Goal: Transaction & Acquisition: Purchase product/service

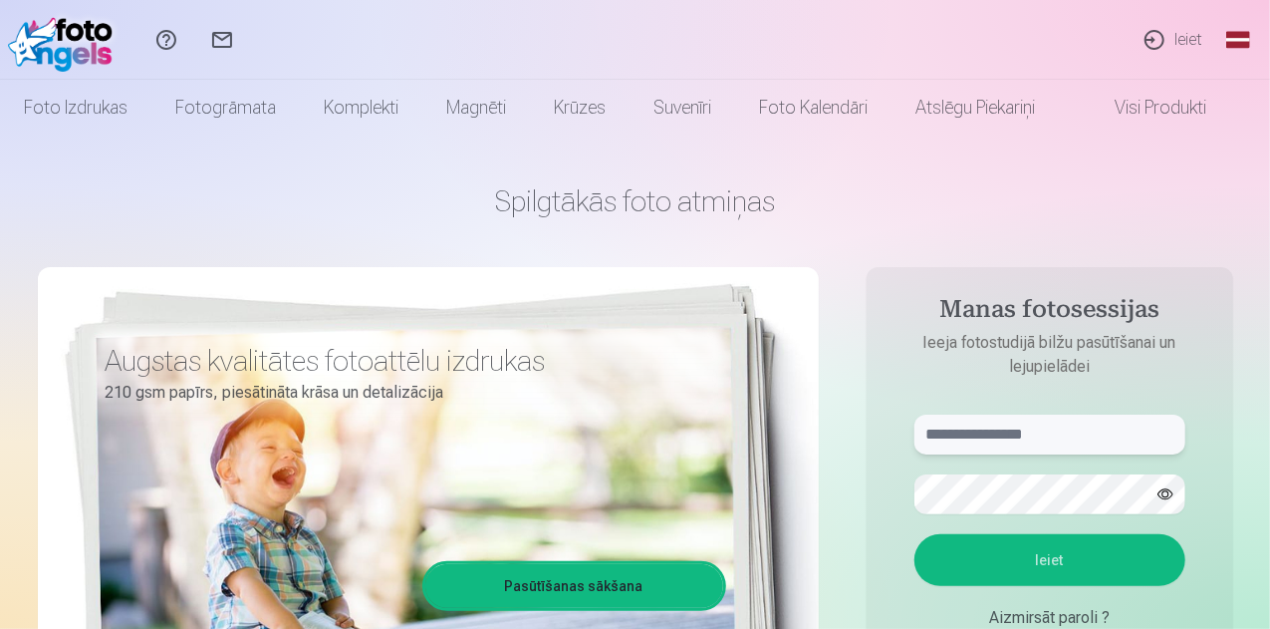
click at [1048, 443] on input "text" at bounding box center [1049, 434] width 271 height 40
type input "**********"
click at [914, 534] on button "Ieiet" at bounding box center [1049, 560] width 271 height 52
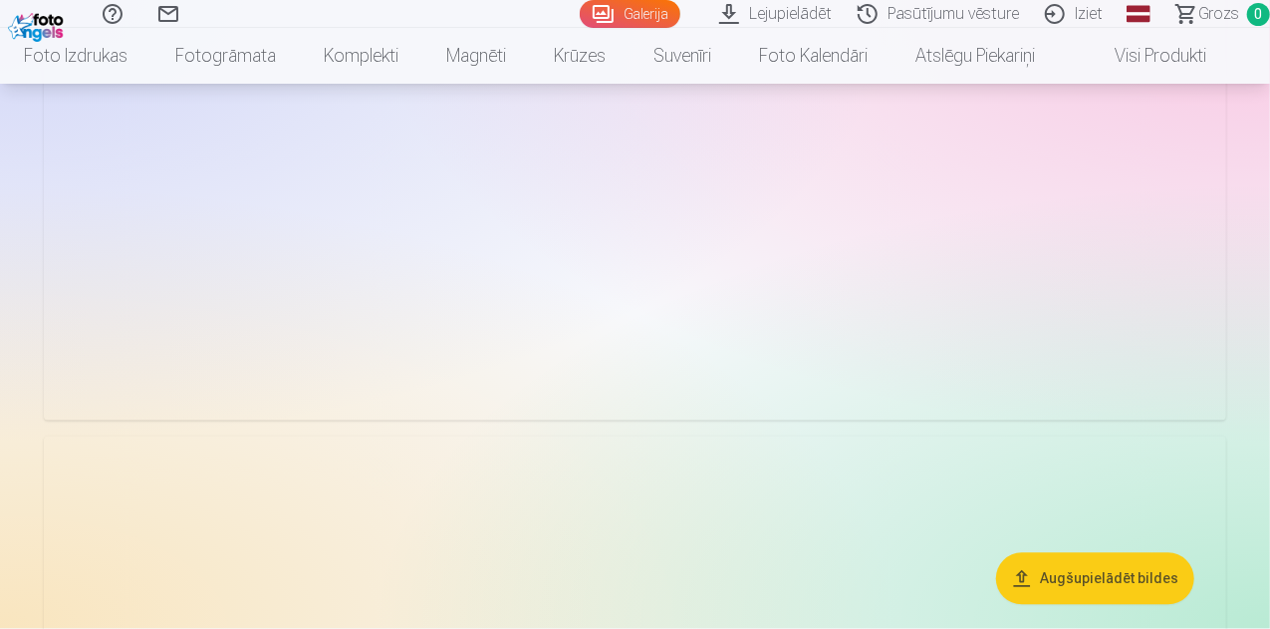
scroll to position [1494, 0]
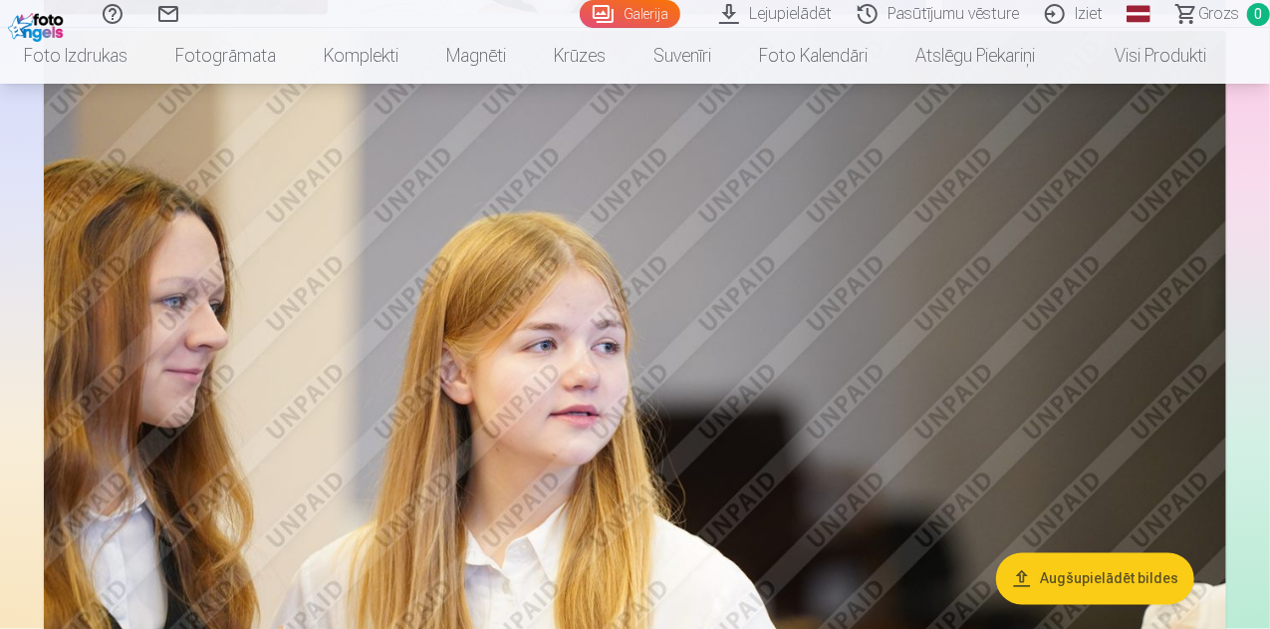
click at [1198, 19] on span "Grozs" at bounding box center [1218, 14] width 41 height 24
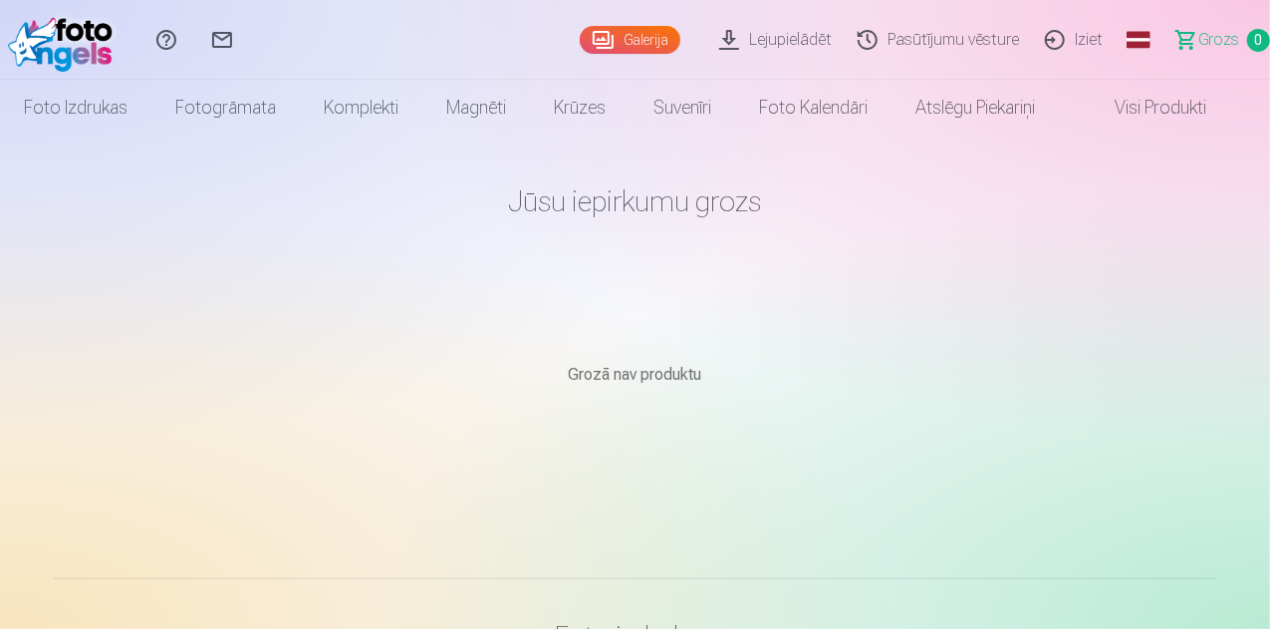
click at [709, 47] on link "Lejupielādēt" at bounding box center [778, 40] width 138 height 80
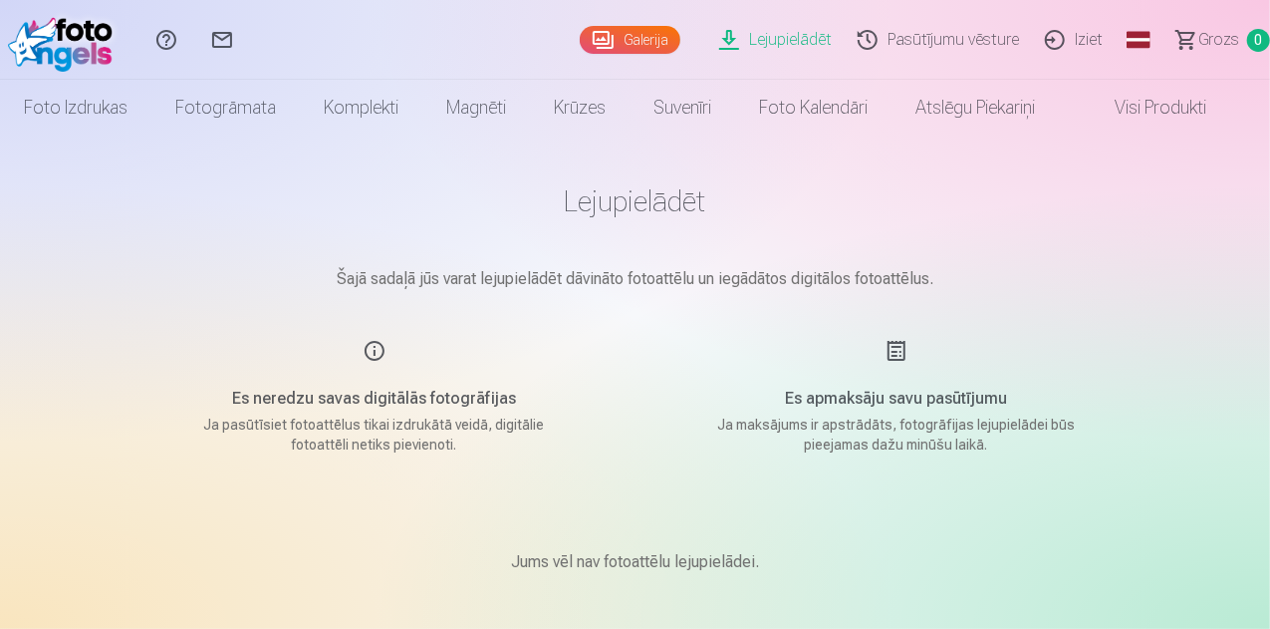
click at [1165, 107] on link "Visi produkti" at bounding box center [1144, 108] width 171 height 56
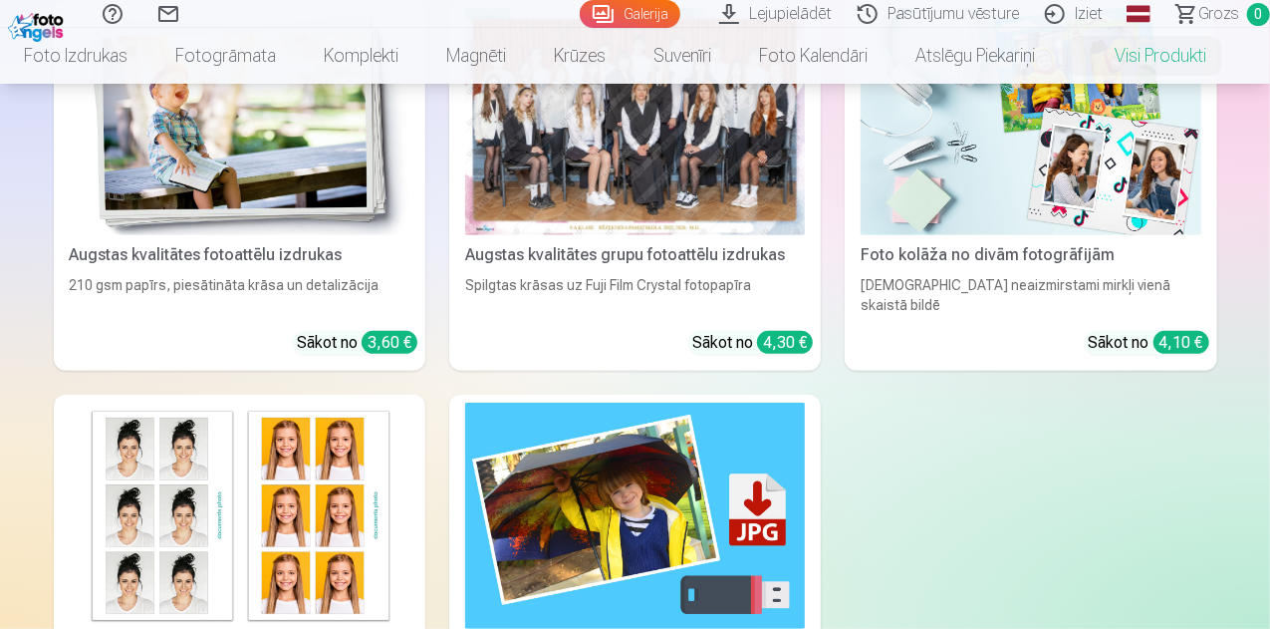
scroll to position [299, 0]
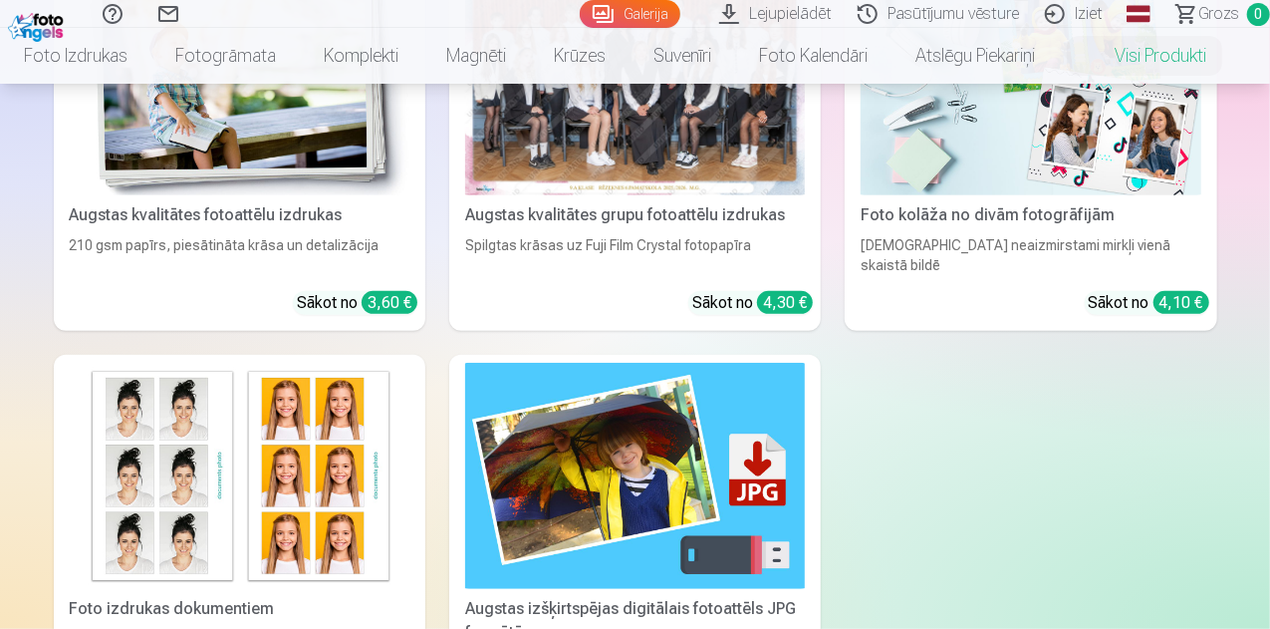
click at [465, 479] on img at bounding box center [635, 476] width 340 height 227
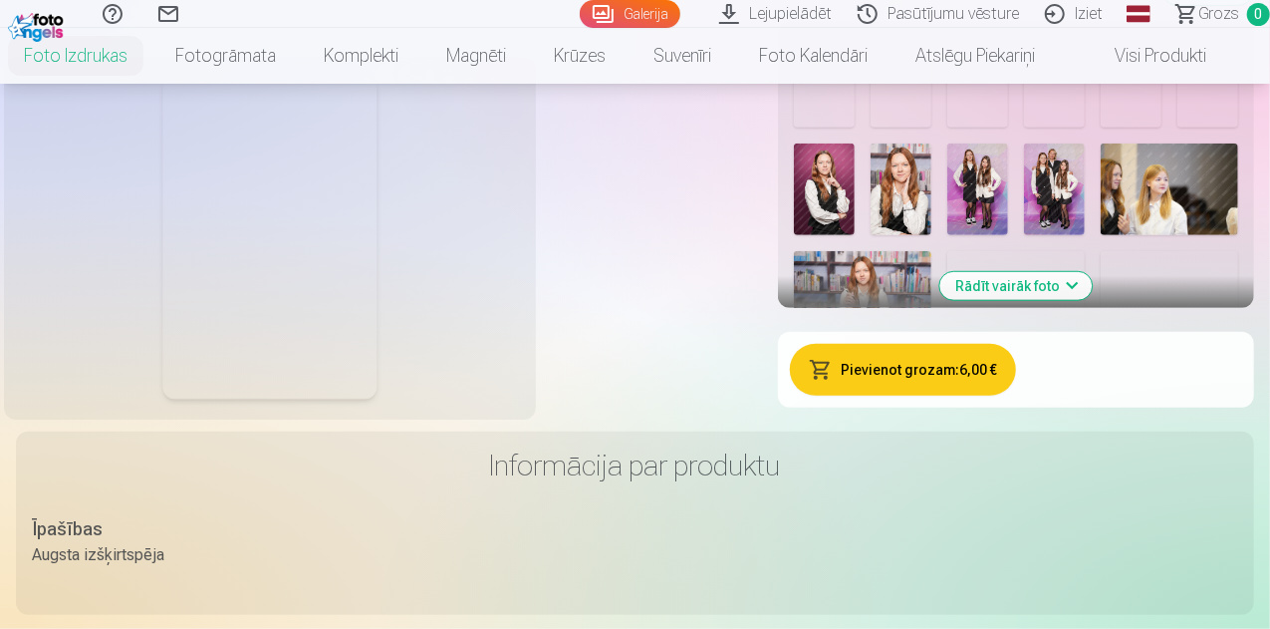
scroll to position [598, 0]
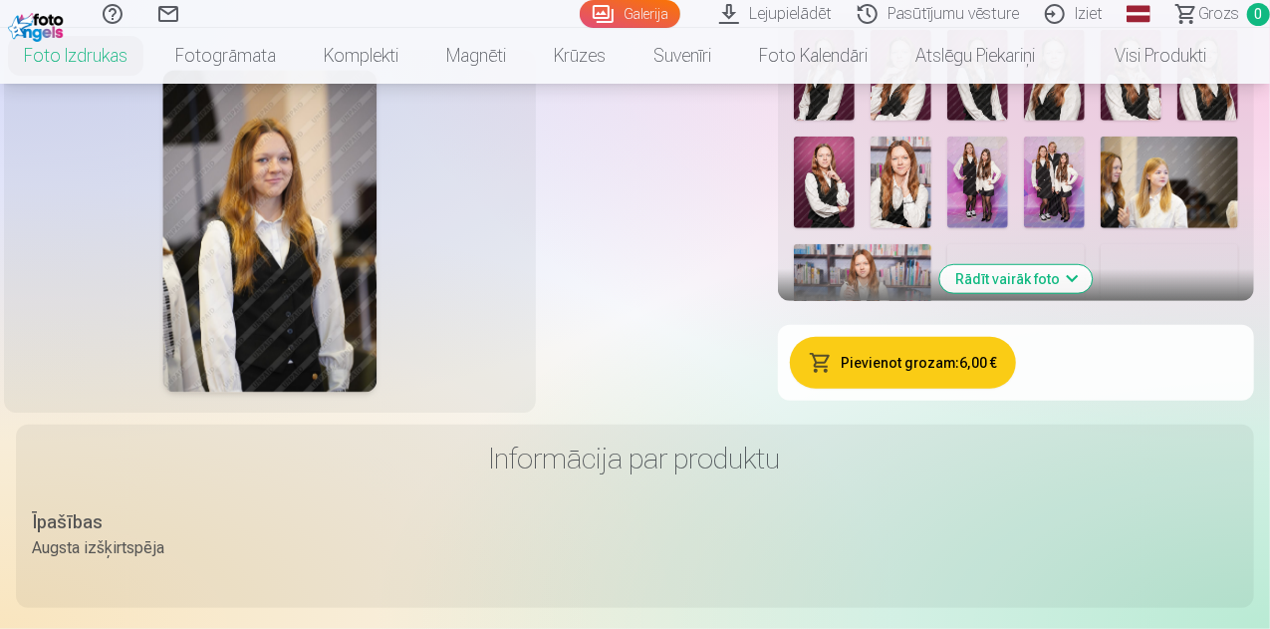
click at [931, 122] on img at bounding box center [901, 76] width 61 height 92
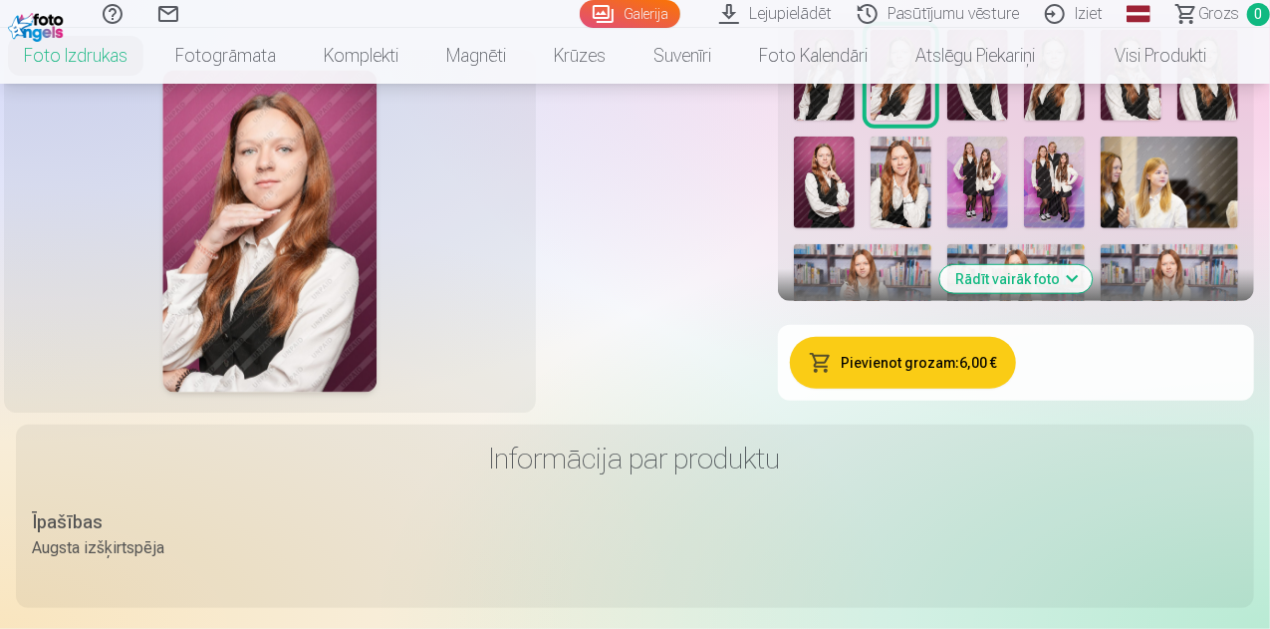
click at [1016, 388] on button "Pievienot grozam : 6,00 €" at bounding box center [903, 363] width 226 height 52
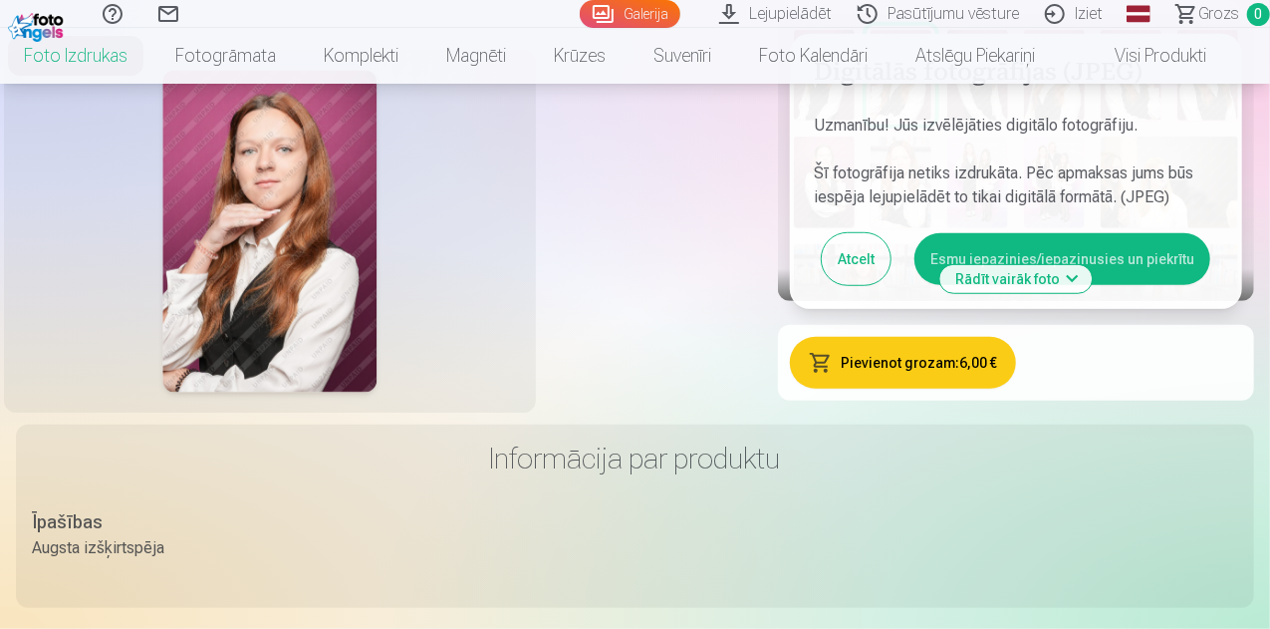
click at [1204, 285] on button "Esmu iepazinies/iepazinusies un piekrītu" at bounding box center [1062, 259] width 296 height 52
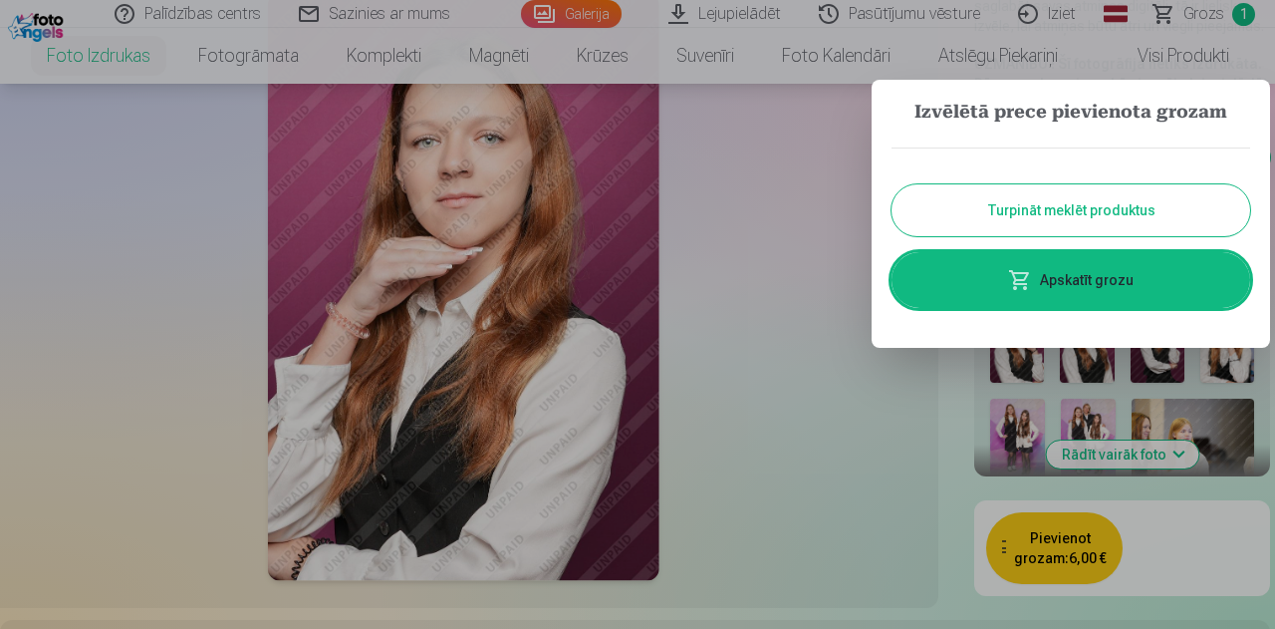
click at [839, 404] on div at bounding box center [637, 314] width 1275 height 629
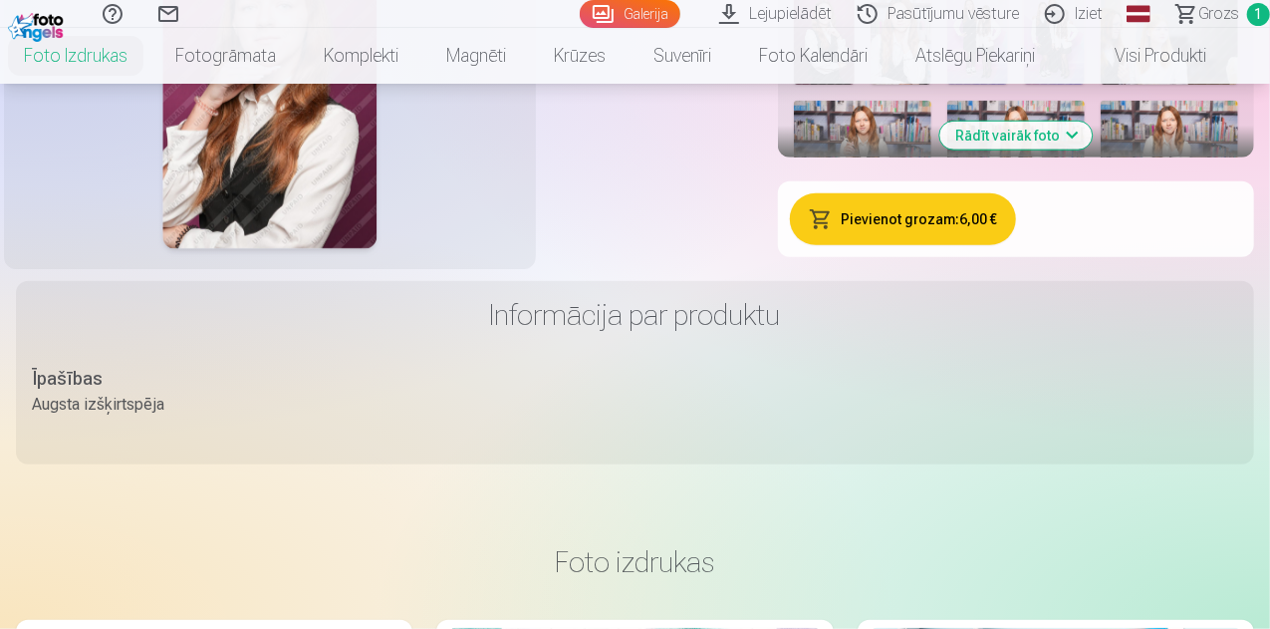
scroll to position [697, 0]
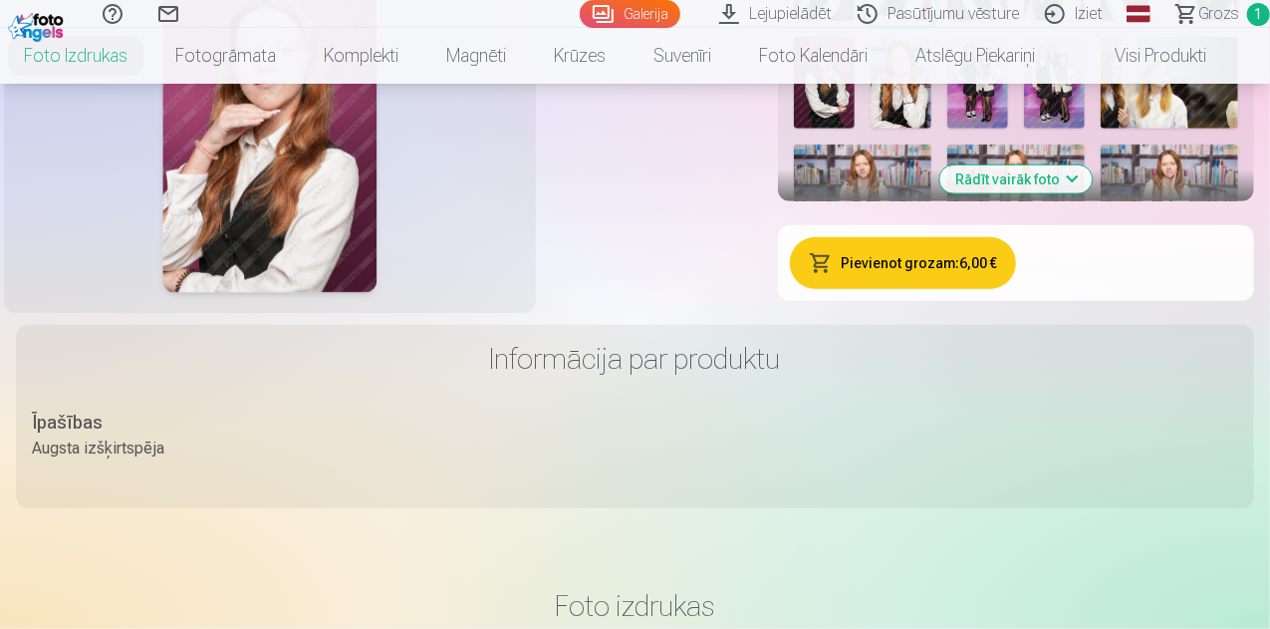
click at [1008, 128] on img at bounding box center [977, 83] width 61 height 92
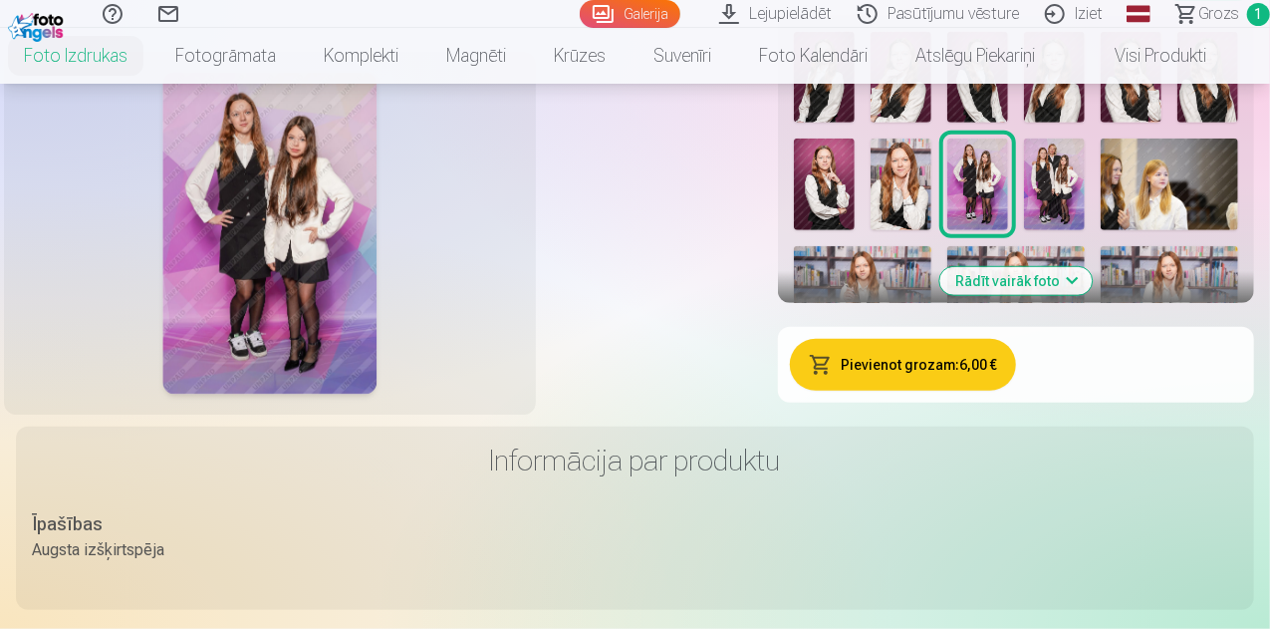
scroll to position [598, 0]
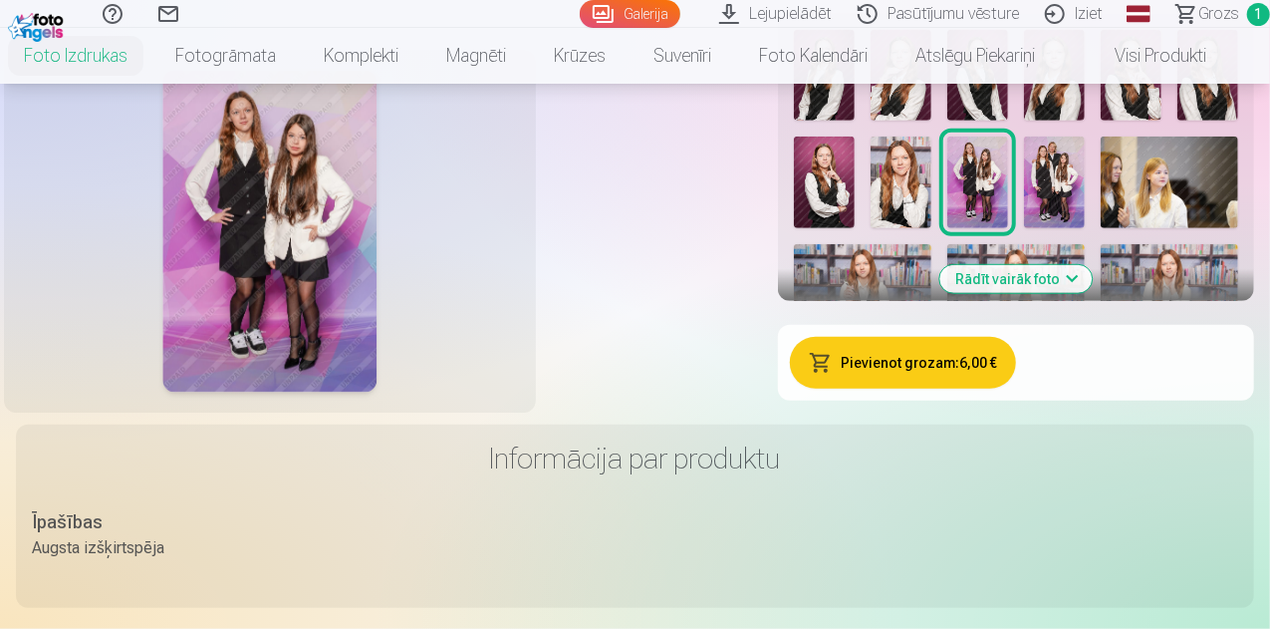
click at [1016, 388] on button "Pievienot grozam : 6,00 €" at bounding box center [903, 363] width 226 height 52
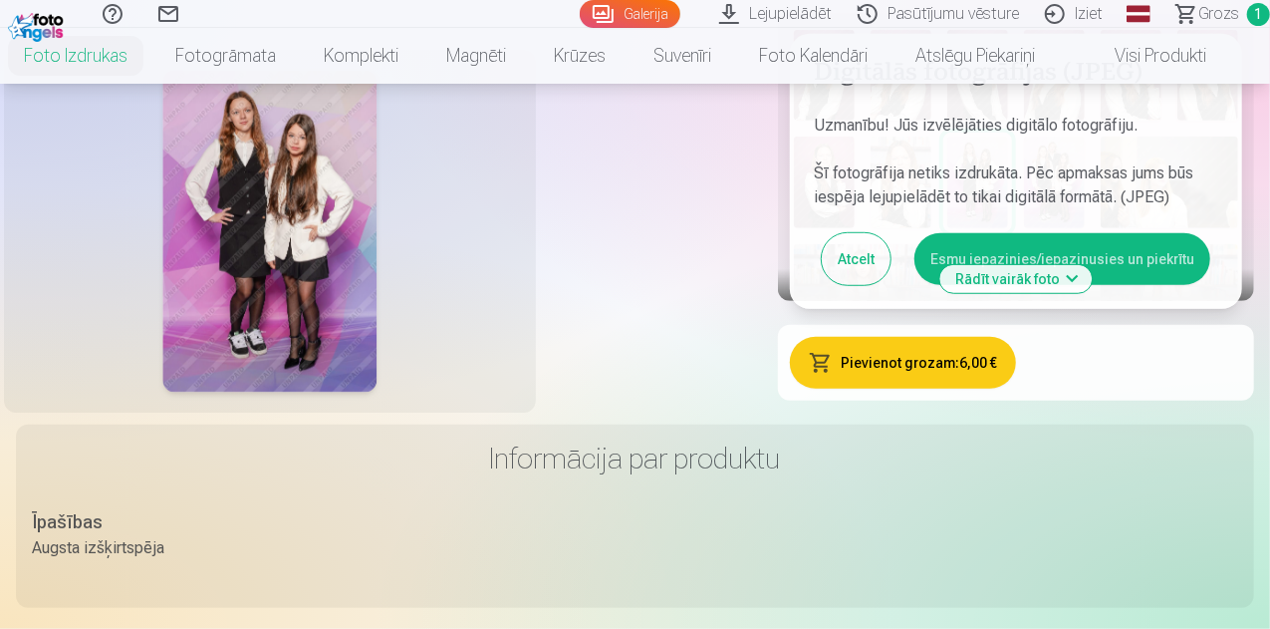
click at [1208, 285] on button "Esmu iepazinies/iepazinusies un piekrītu" at bounding box center [1062, 259] width 296 height 52
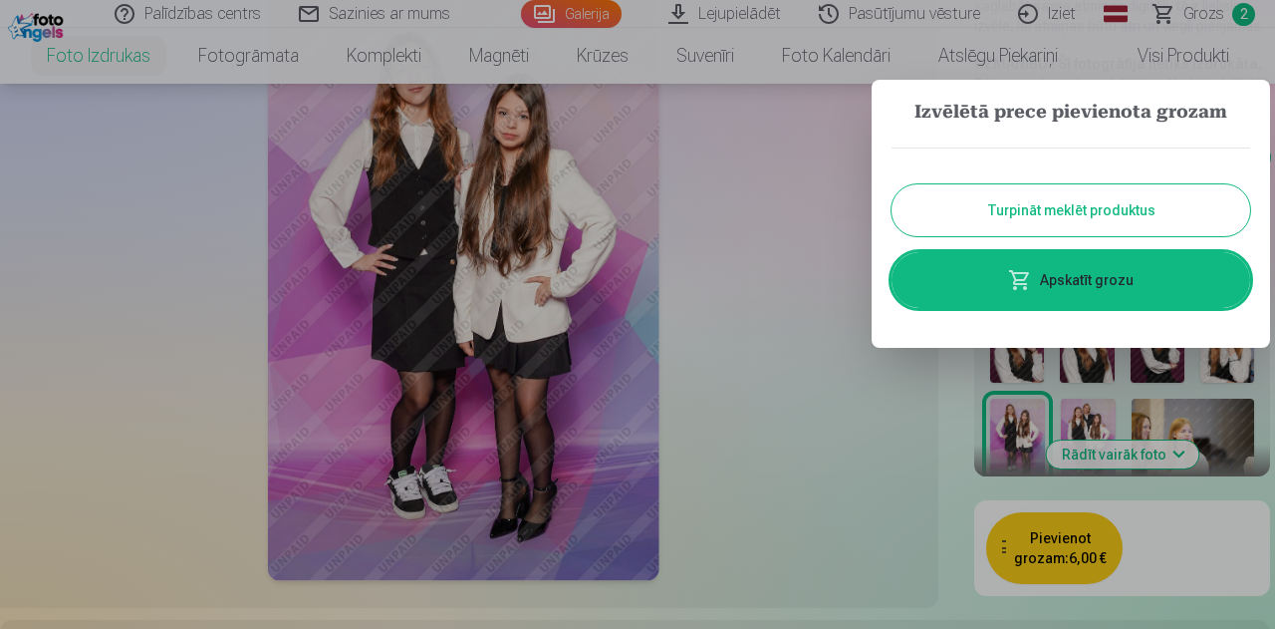
click at [804, 487] on div at bounding box center [637, 314] width 1275 height 629
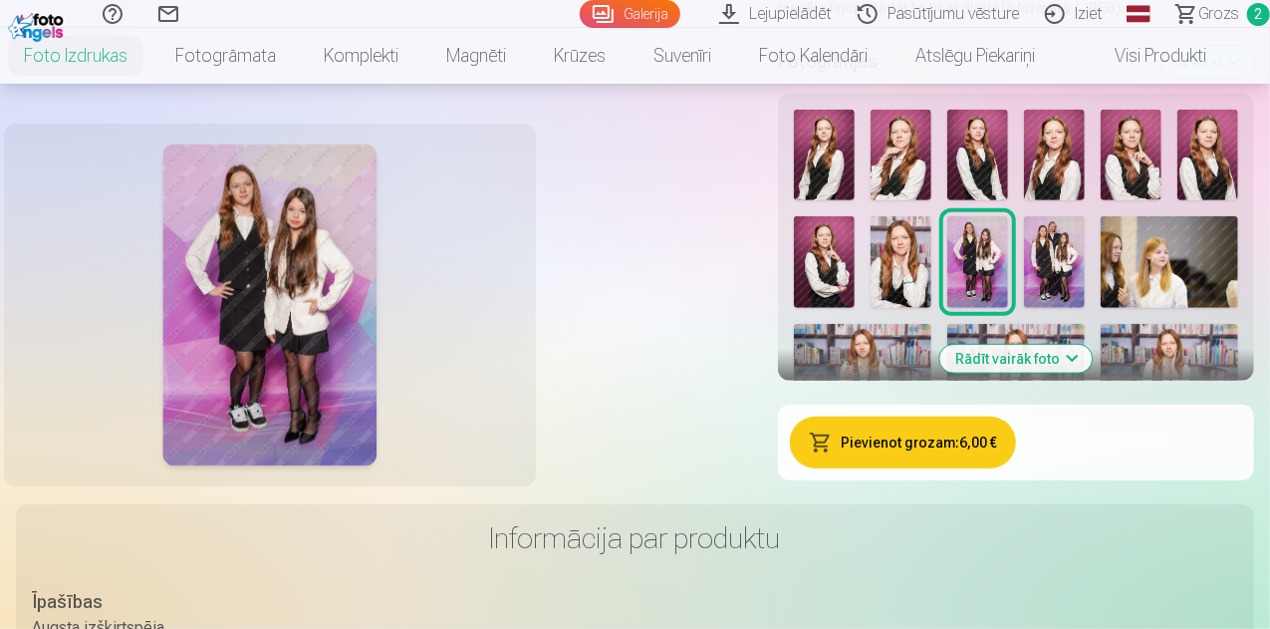
scroll to position [398, 0]
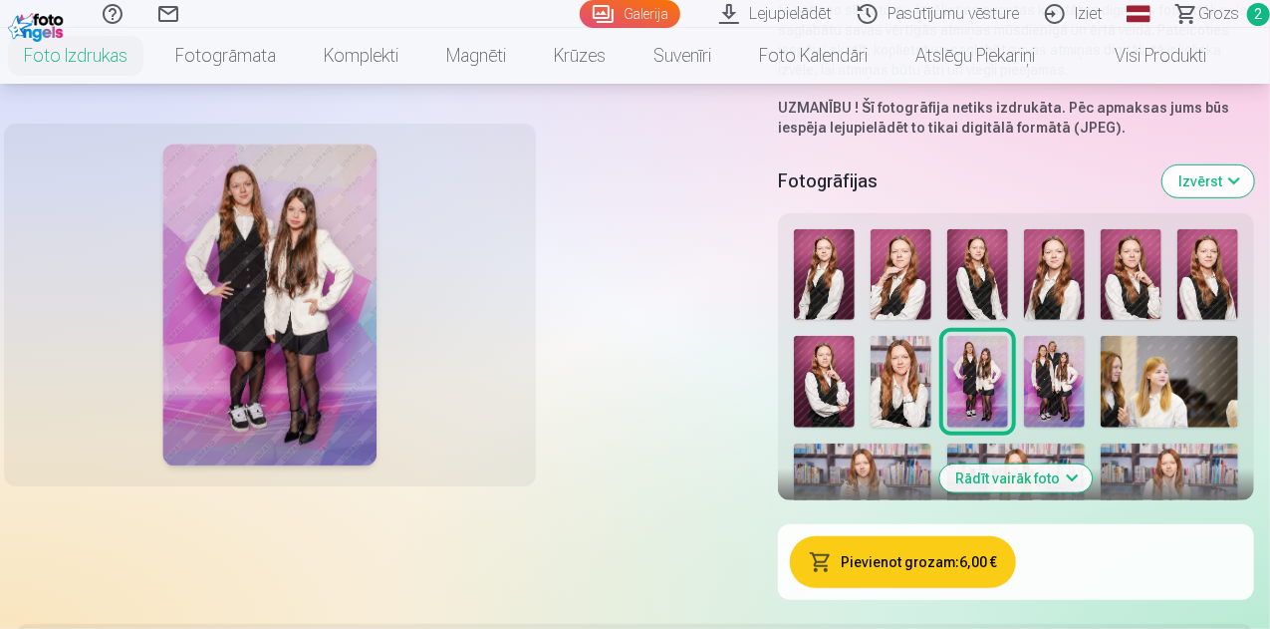
click at [580, 10] on link "Galerija" at bounding box center [630, 14] width 101 height 28
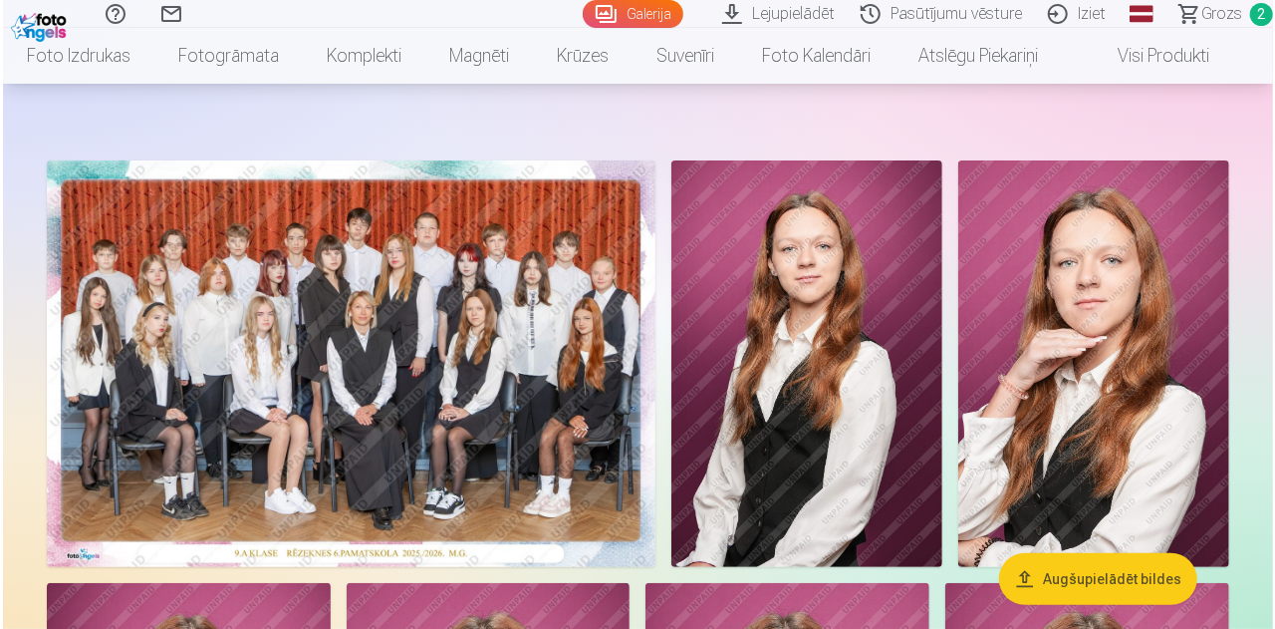
scroll to position [100, 0]
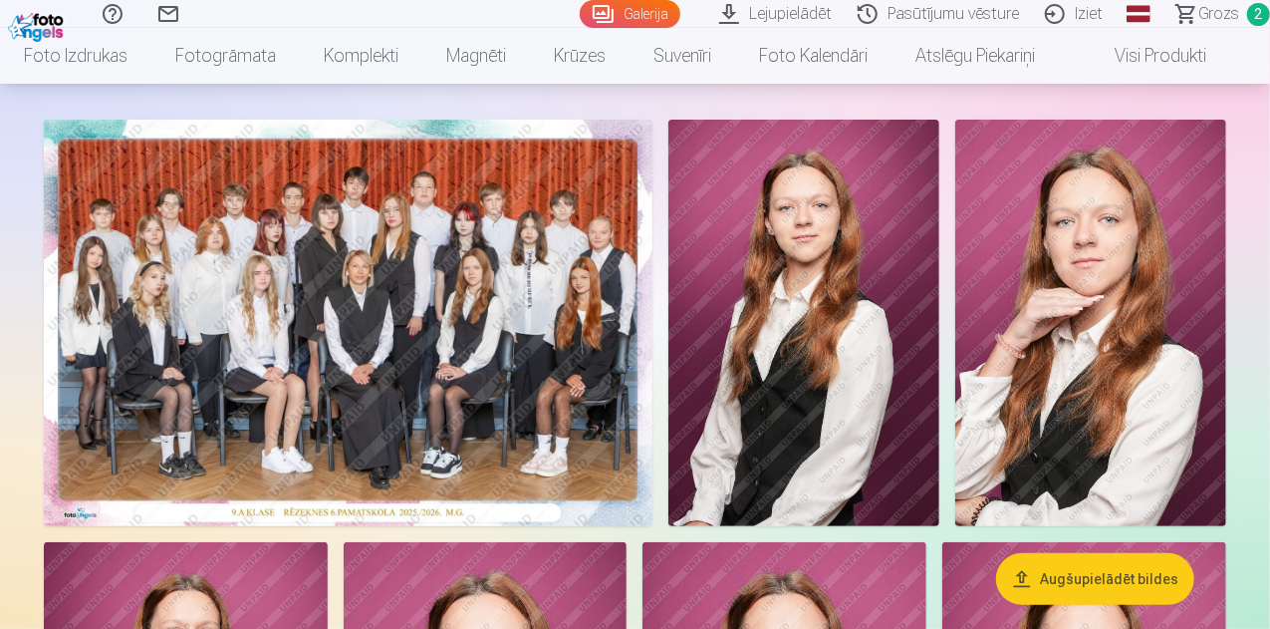
click at [1116, 586] on button "Augšupielādēt bildes" at bounding box center [1095, 579] width 198 height 52
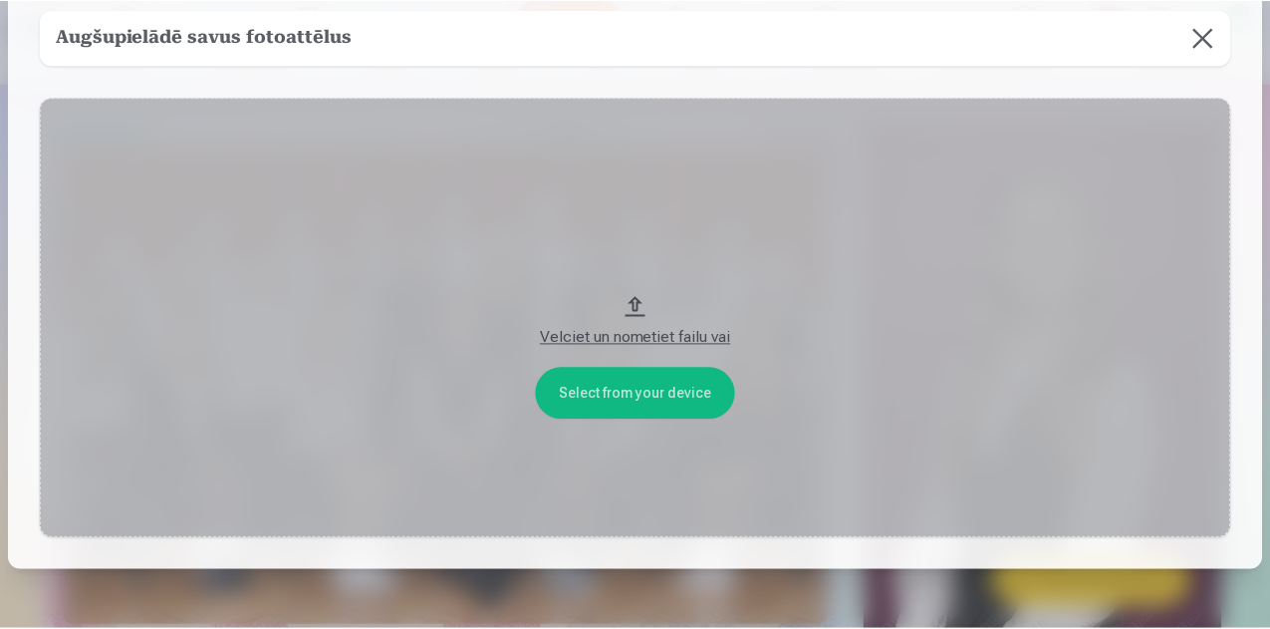
scroll to position [161, 0]
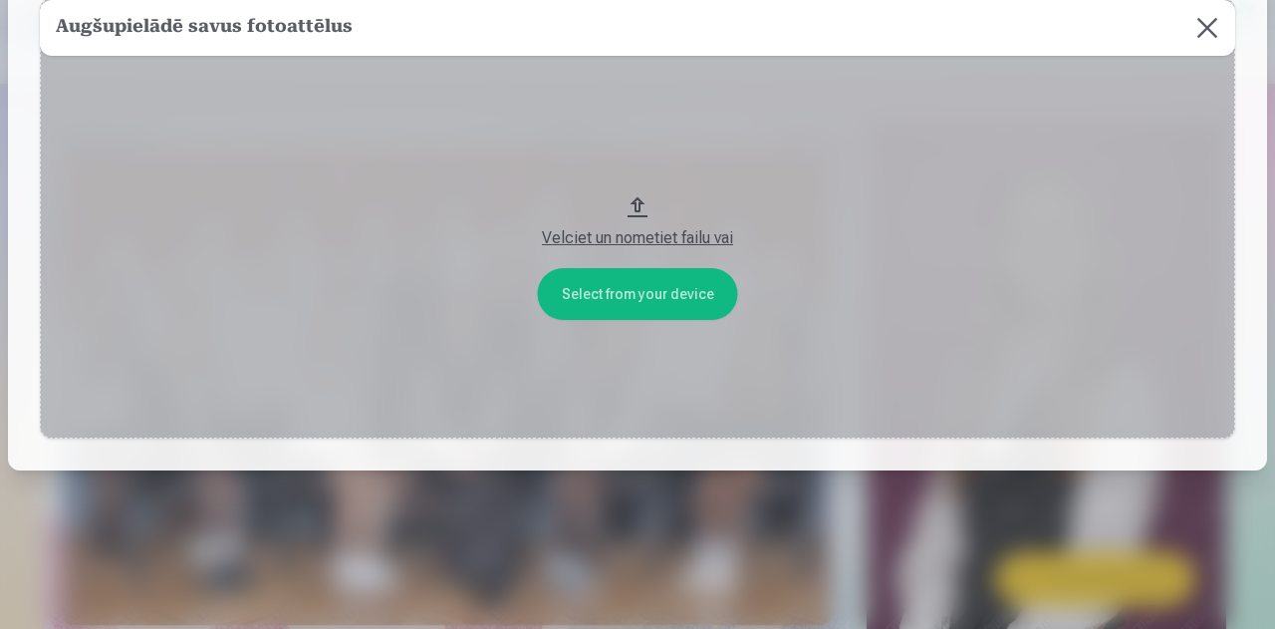
click at [647, 287] on button "Velciet un nometiet failu vai" at bounding box center [637, 218] width 1195 height 440
click at [1197, 27] on button at bounding box center [1207, 28] width 56 height 56
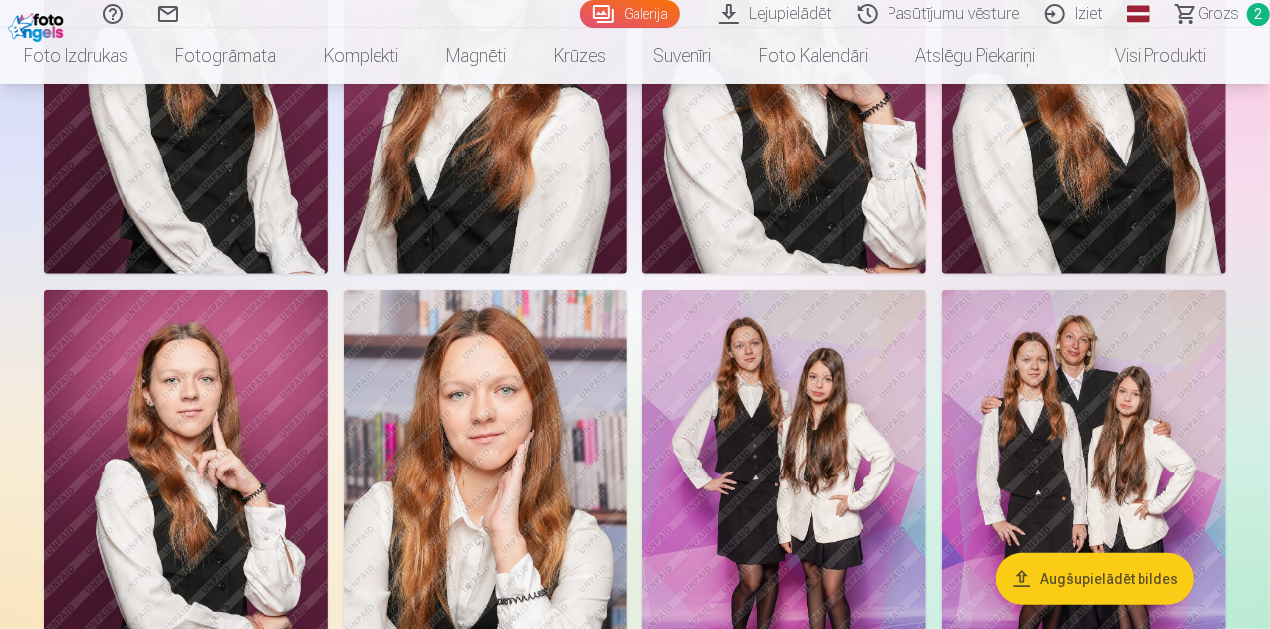
scroll to position [797, 0]
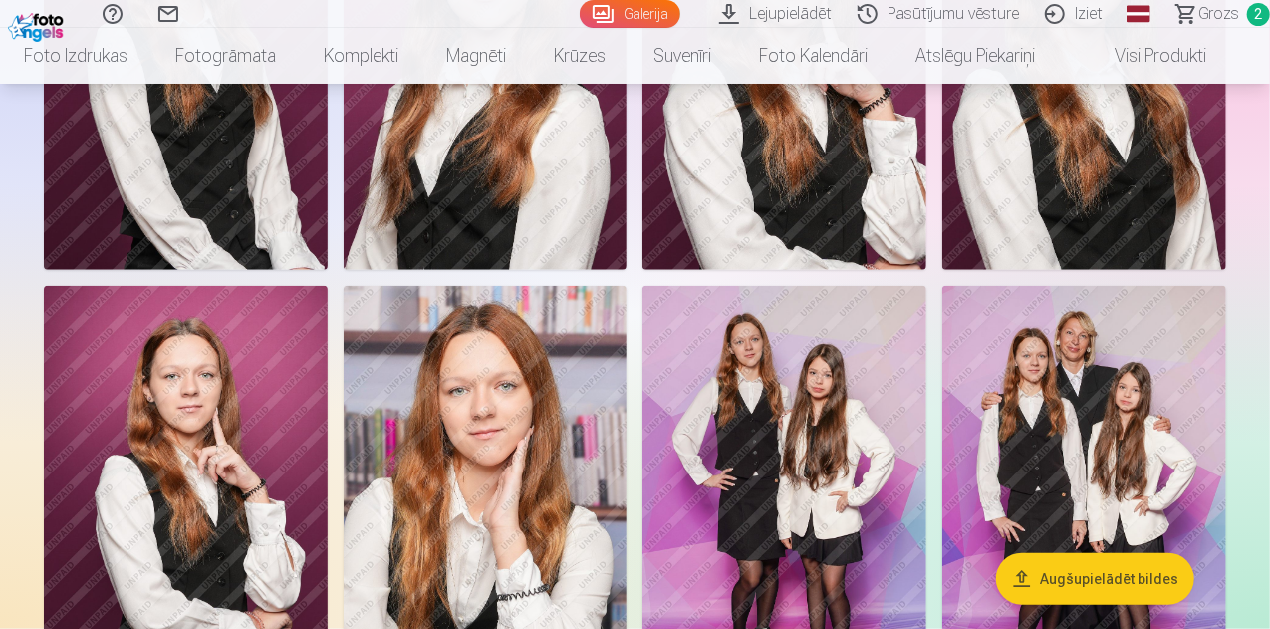
click at [328, 270] on img at bounding box center [186, 57] width 284 height 425
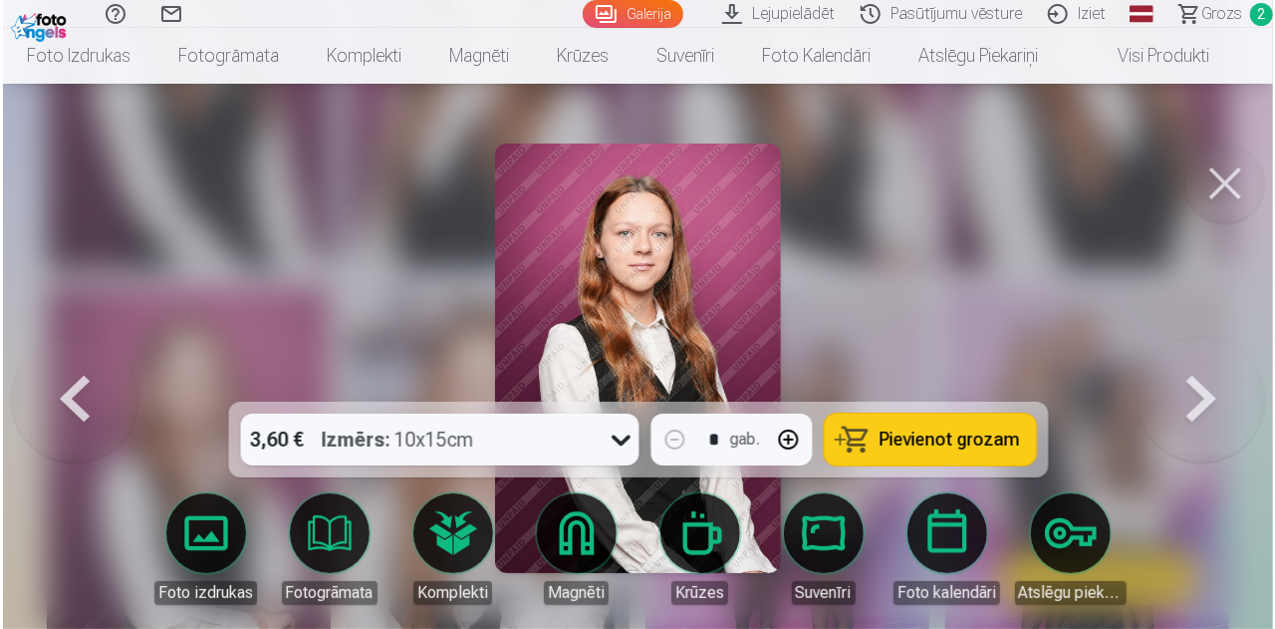
scroll to position [799, 0]
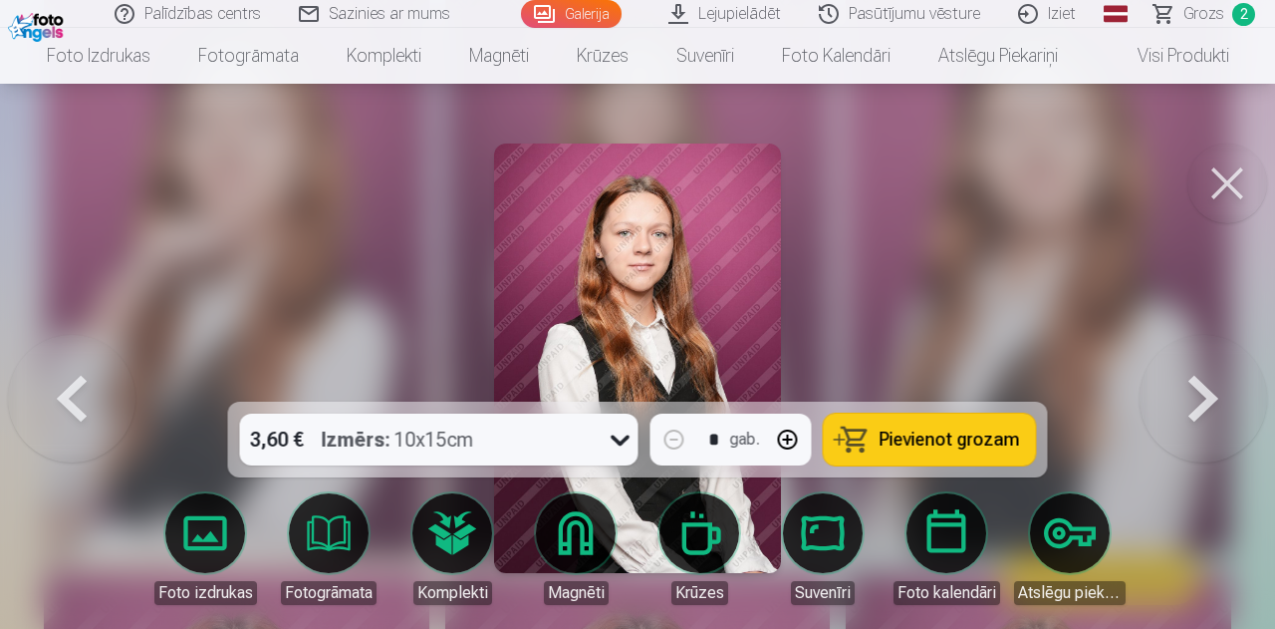
click at [1205, 382] on button at bounding box center [1204, 358] width 128 height 47
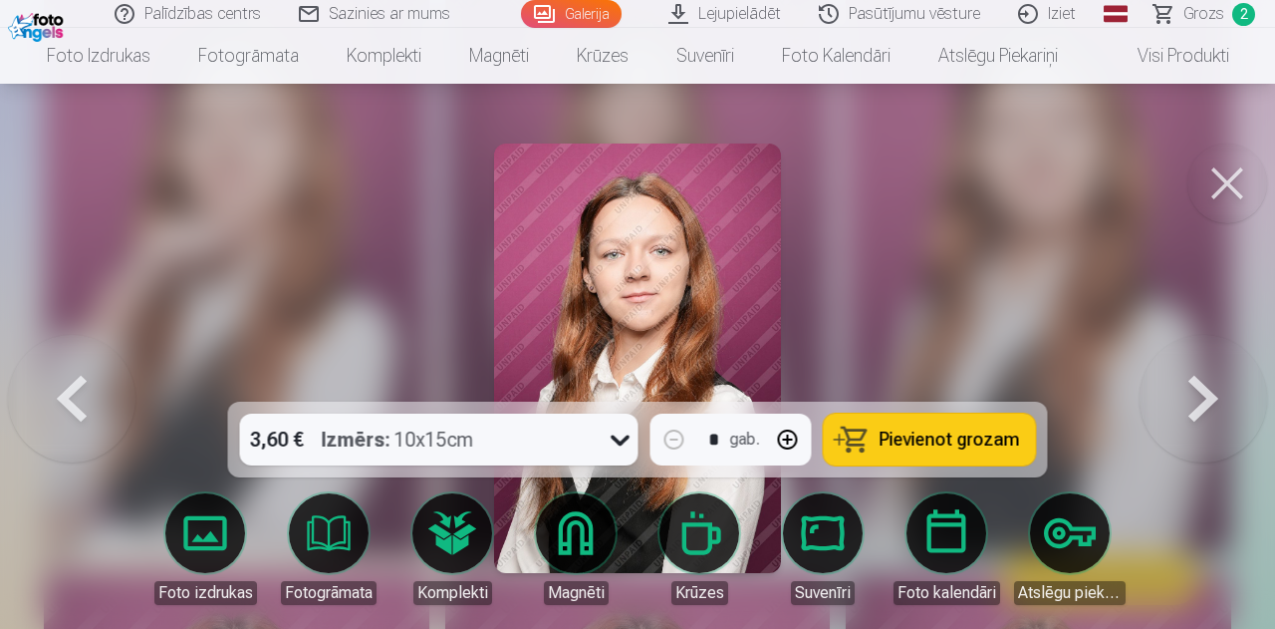
click at [1205, 382] on button at bounding box center [1204, 358] width 128 height 47
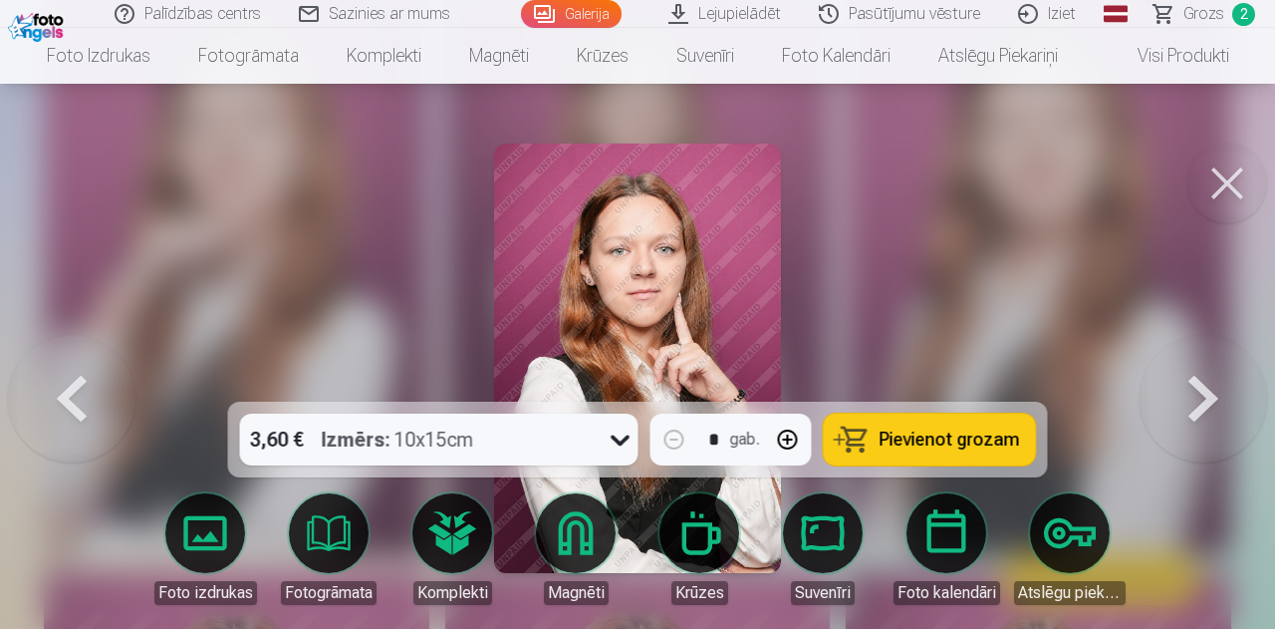
click at [1205, 382] on button at bounding box center [1204, 358] width 128 height 47
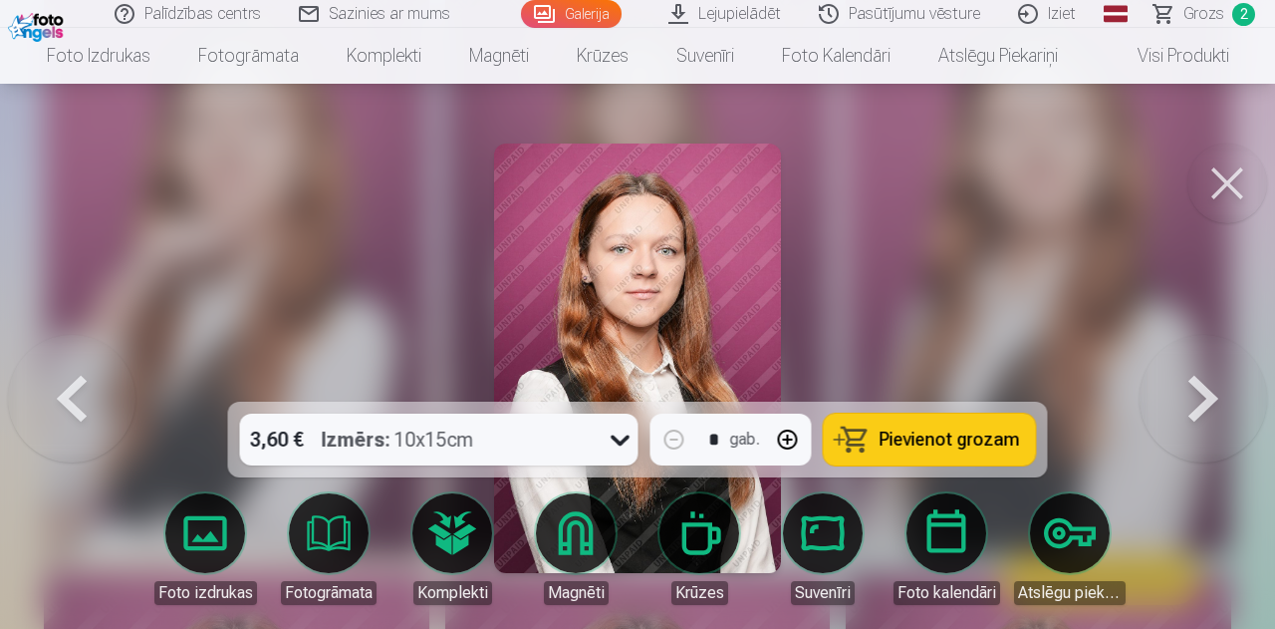
click at [1205, 382] on button at bounding box center [1204, 358] width 128 height 47
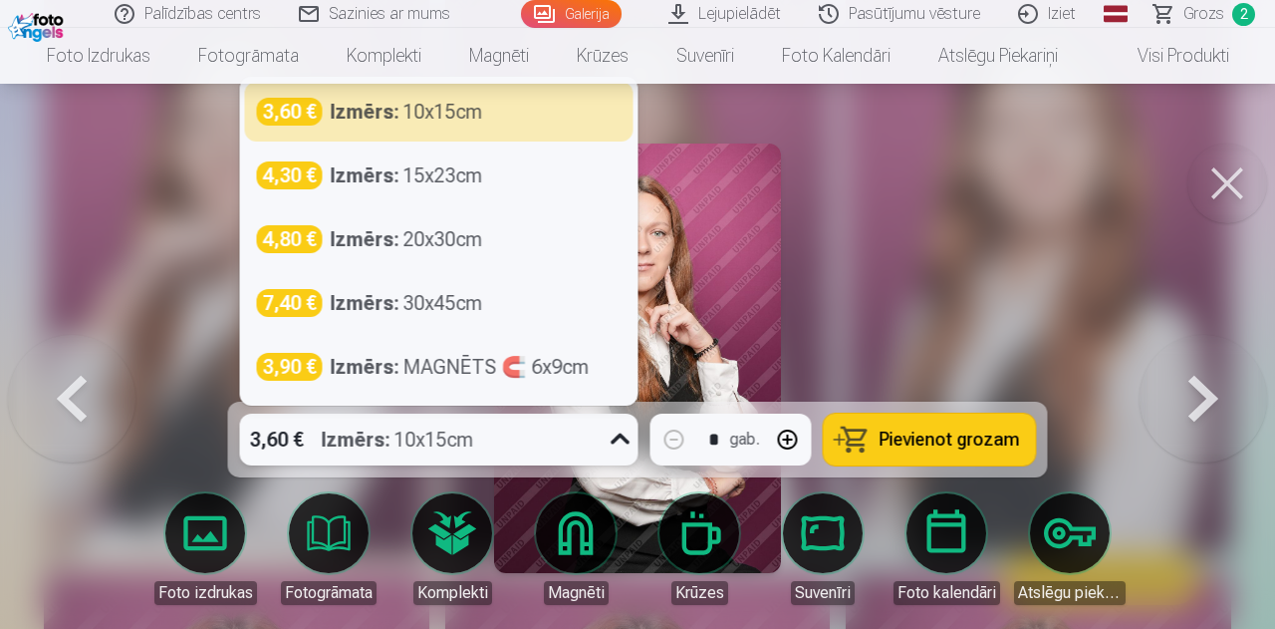
click at [614, 436] on icon at bounding box center [621, 439] width 32 height 32
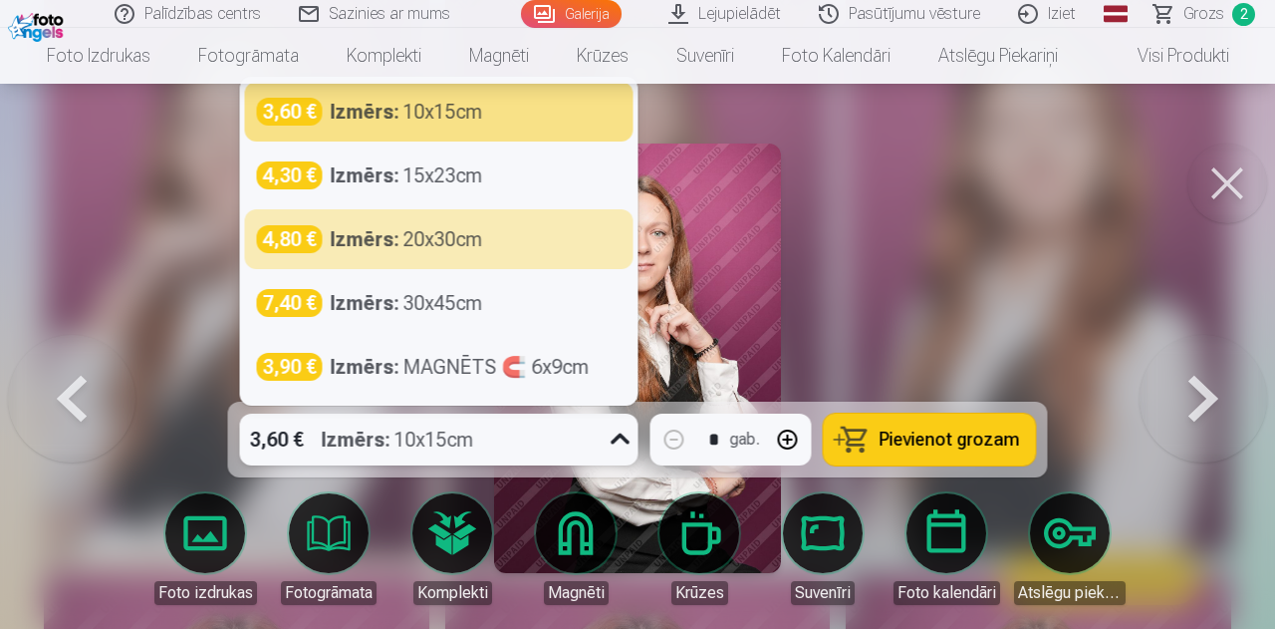
click at [1116, 304] on div at bounding box center [637, 314] width 1275 height 629
